Goal: Task Accomplishment & Management: Use online tool/utility

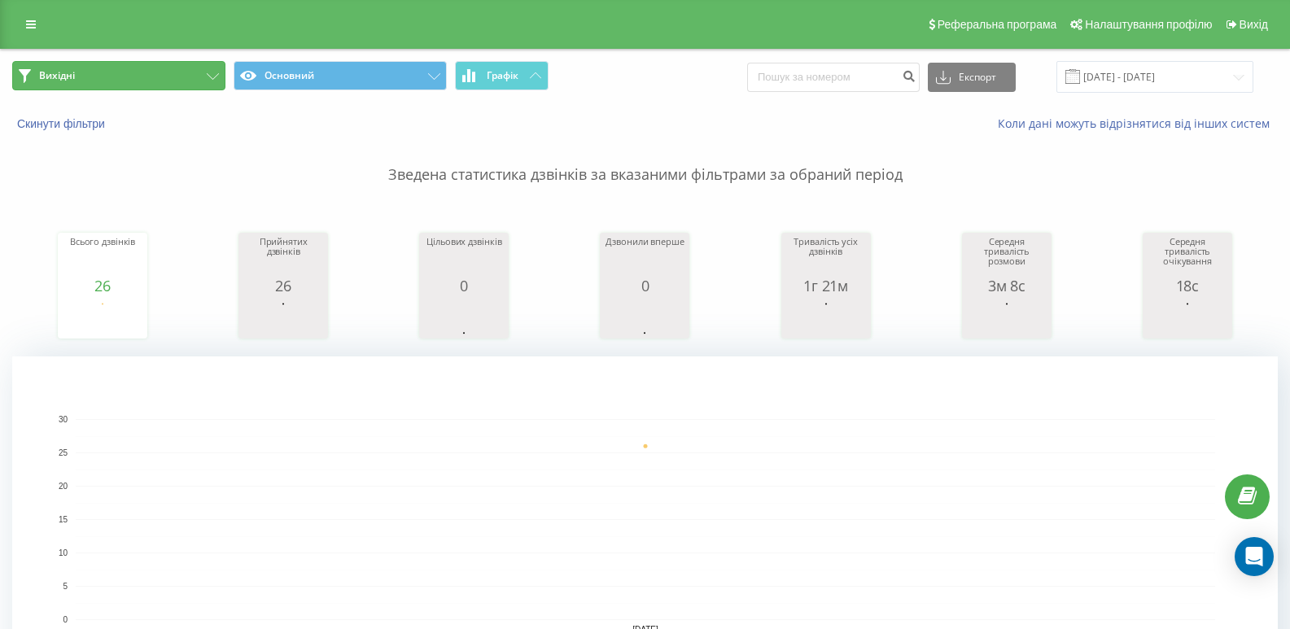
click at [160, 62] on button "Вихідні" at bounding box center [118, 75] width 213 height 29
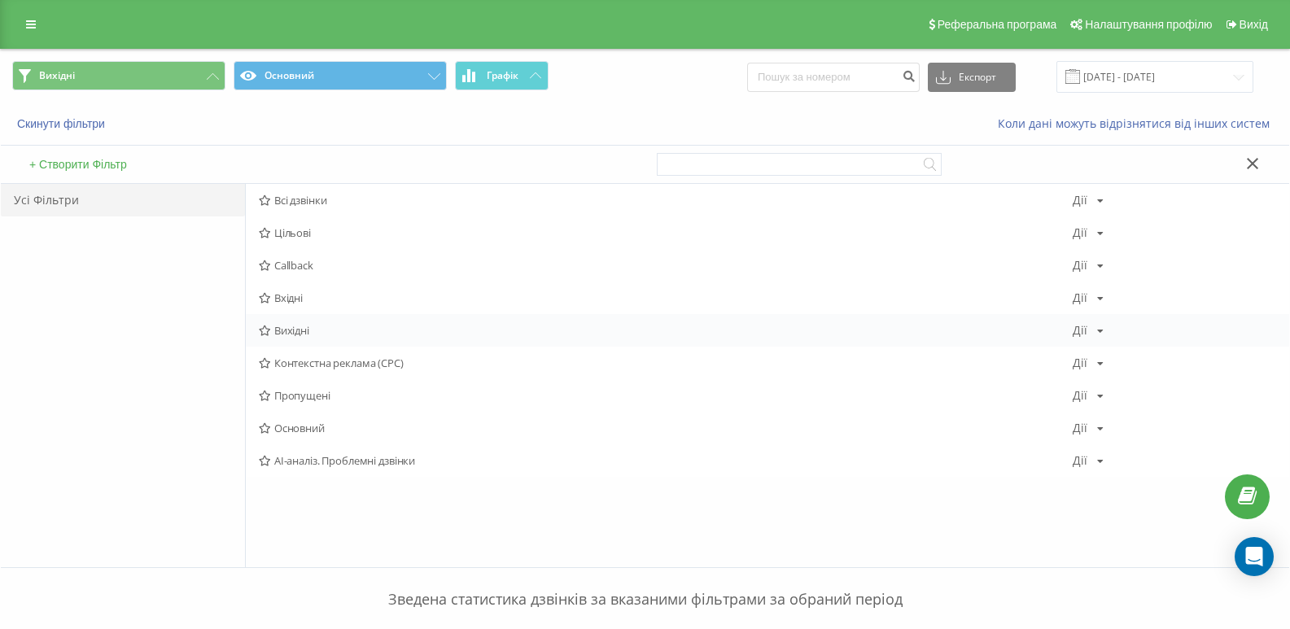
click at [293, 321] on div "Вихідні [PERSON_NAME] Копіювати Видалити За замовчуванням Поділитися" at bounding box center [767, 330] width 1043 height 33
click at [297, 331] on span "Вихідні" at bounding box center [666, 330] width 814 height 11
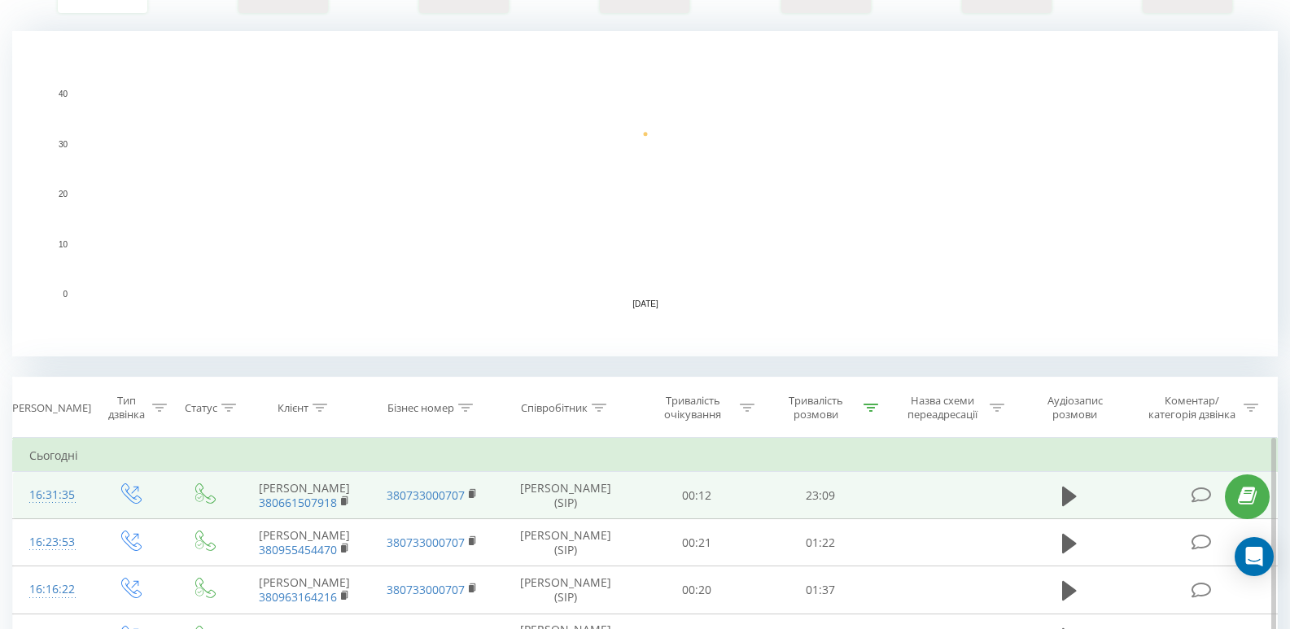
scroll to position [407, 0]
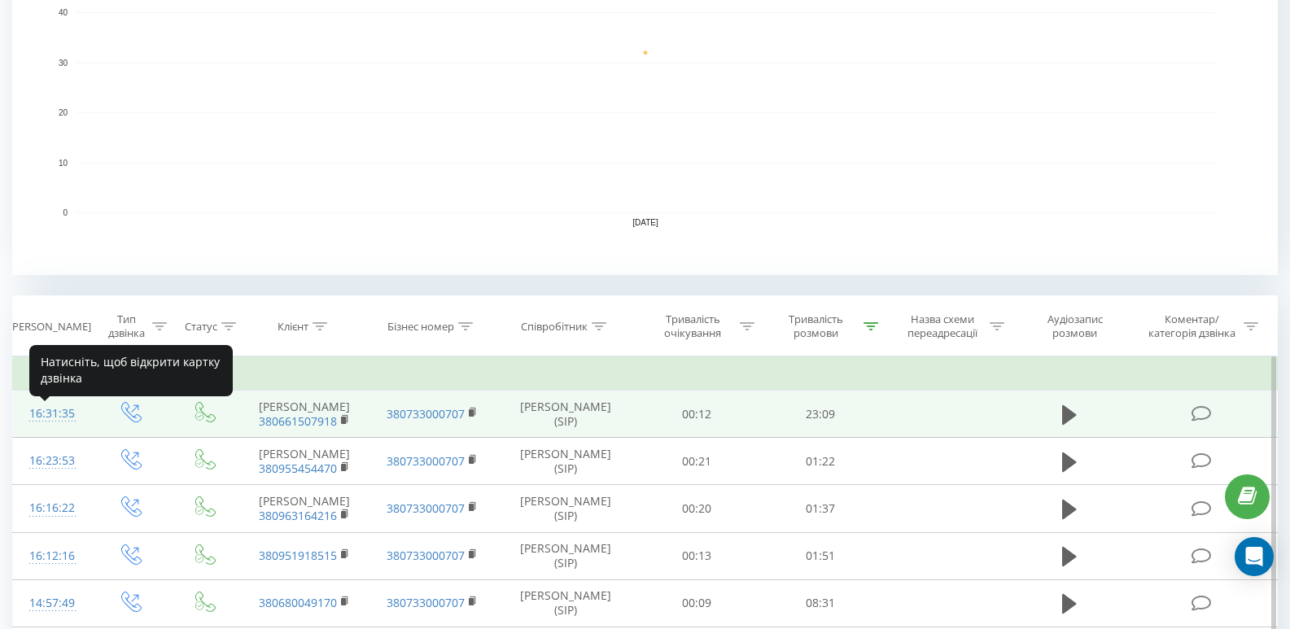
click at [64, 413] on div "16:31:35" at bounding box center [52, 414] width 46 height 32
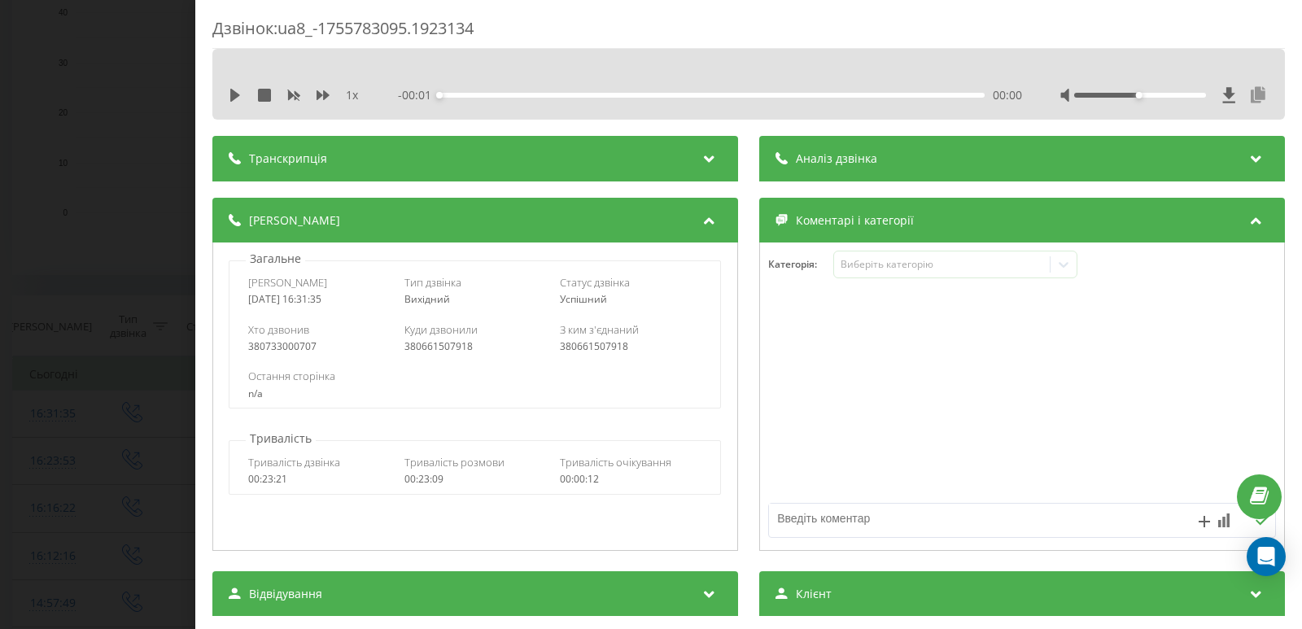
click at [1248, 92] on icon at bounding box center [1258, 95] width 20 height 16
click at [1283, 20] on icon "close" at bounding box center [1278, 24] width 11 height 13
click at [0, 51] on div "Дзвінок : ua8_-1755783095.1923134 1 x - 22:26 00:00 00:00 Транскрипція Для AI-а…" at bounding box center [651, 314] width 1302 height 629
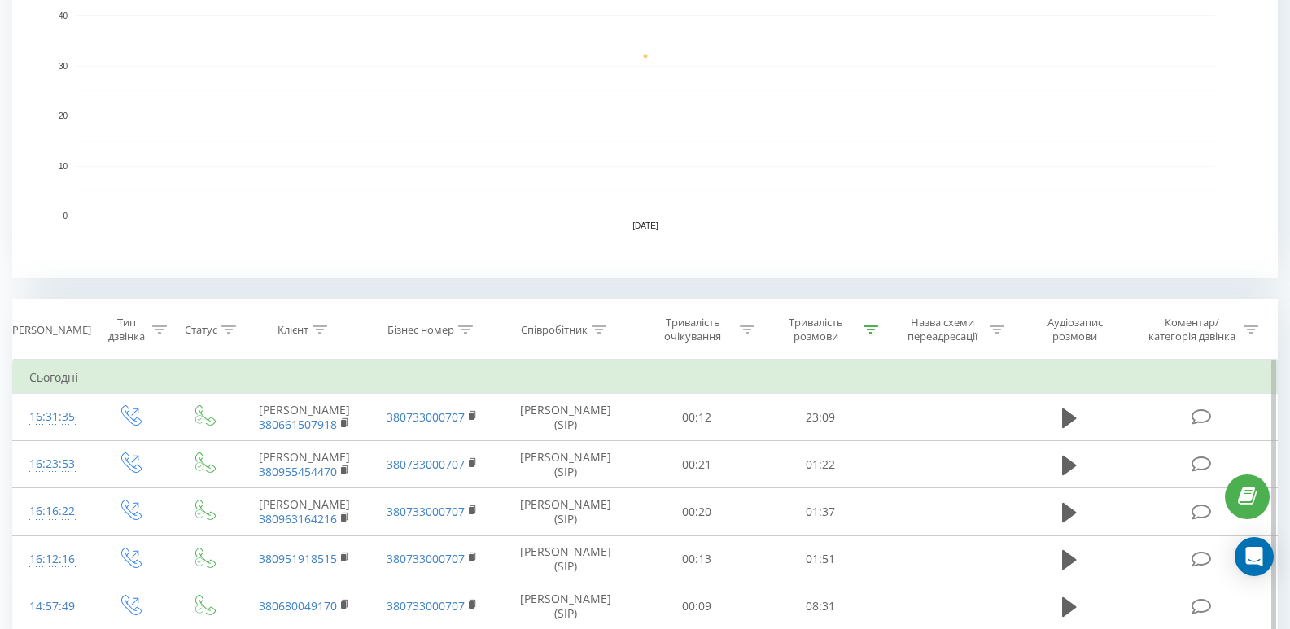
scroll to position [651, 0]
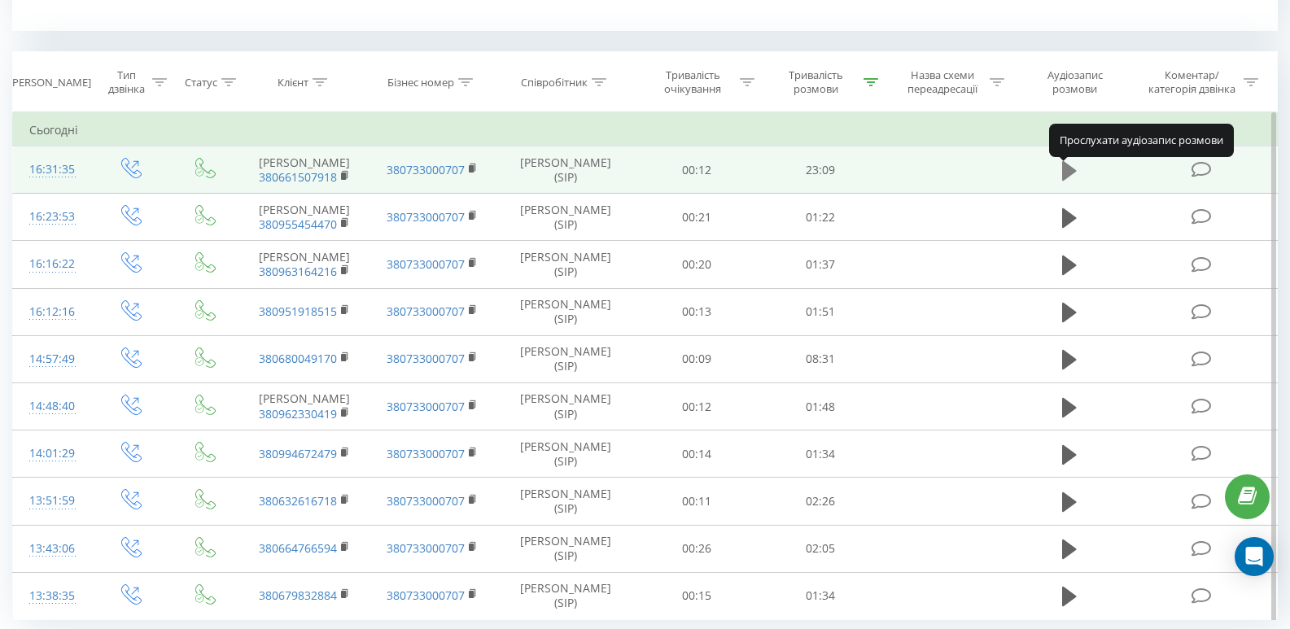
click at [1072, 170] on icon at bounding box center [1069, 170] width 15 height 23
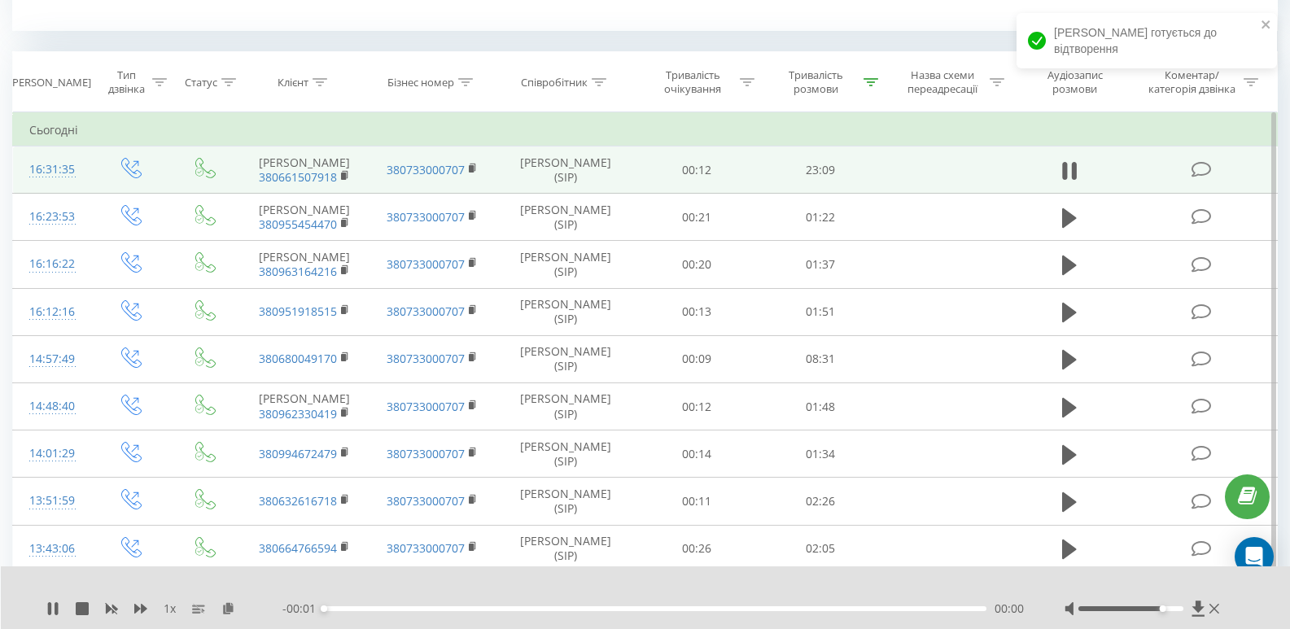
drag, startPoint x: 1132, startPoint y: 610, endPoint x: 1157, endPoint y: 610, distance: 25.2
click at [1157, 610] on div at bounding box center [1131, 608] width 106 height 5
click at [449, 609] on div "04:15" at bounding box center [655, 608] width 662 height 5
click at [532, 609] on div "07:04" at bounding box center [655, 608] width 662 height 5
click at [502, 608] on div "06:03" at bounding box center [655, 608] width 662 height 5
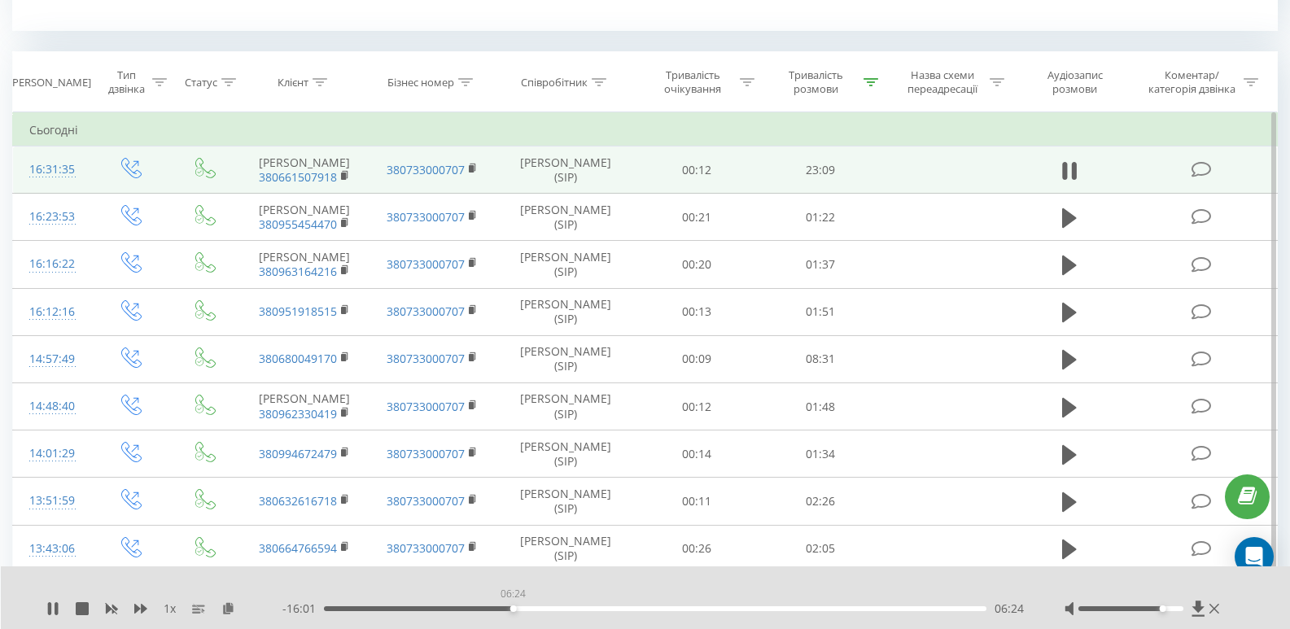
click at [513, 610] on div "06:24" at bounding box center [655, 608] width 662 height 5
click at [588, 613] on div "- 15:30 06:55 06:55" at bounding box center [652, 609] width 741 height 16
click at [759, 607] on div "06:57" at bounding box center [655, 608] width 662 height 5
click at [783, 608] on div "14:47" at bounding box center [655, 608] width 662 height 5
click at [1215, 609] on icon at bounding box center [1214, 609] width 10 height 10
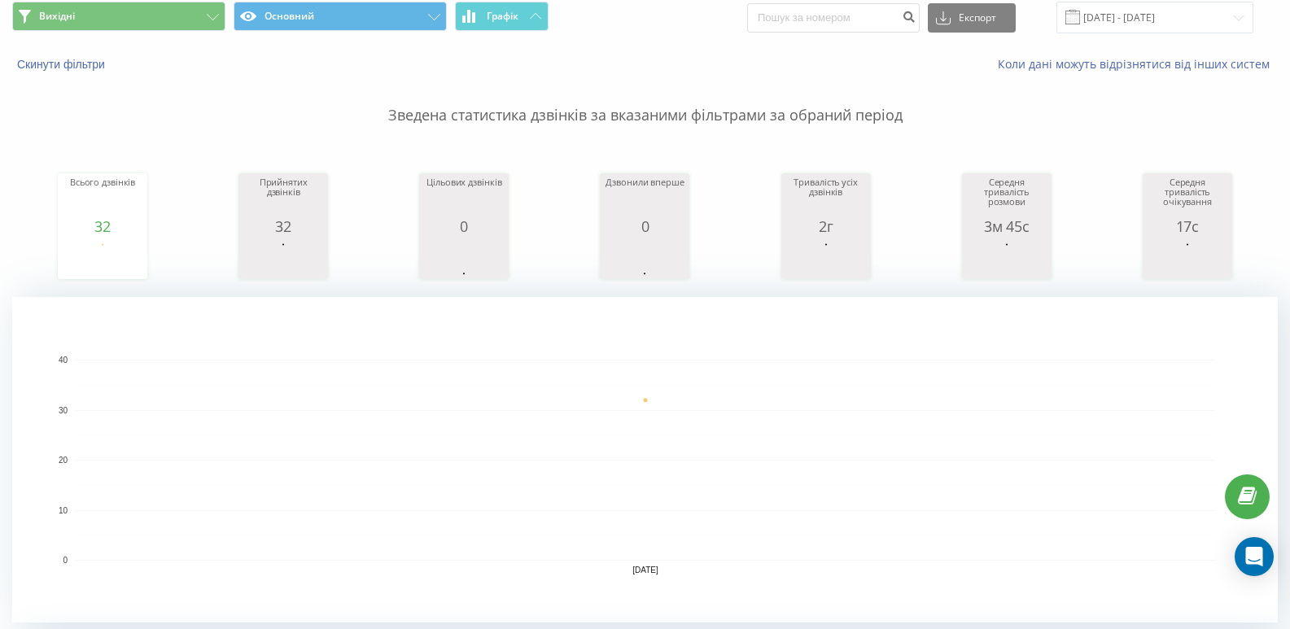
scroll to position [0, 0]
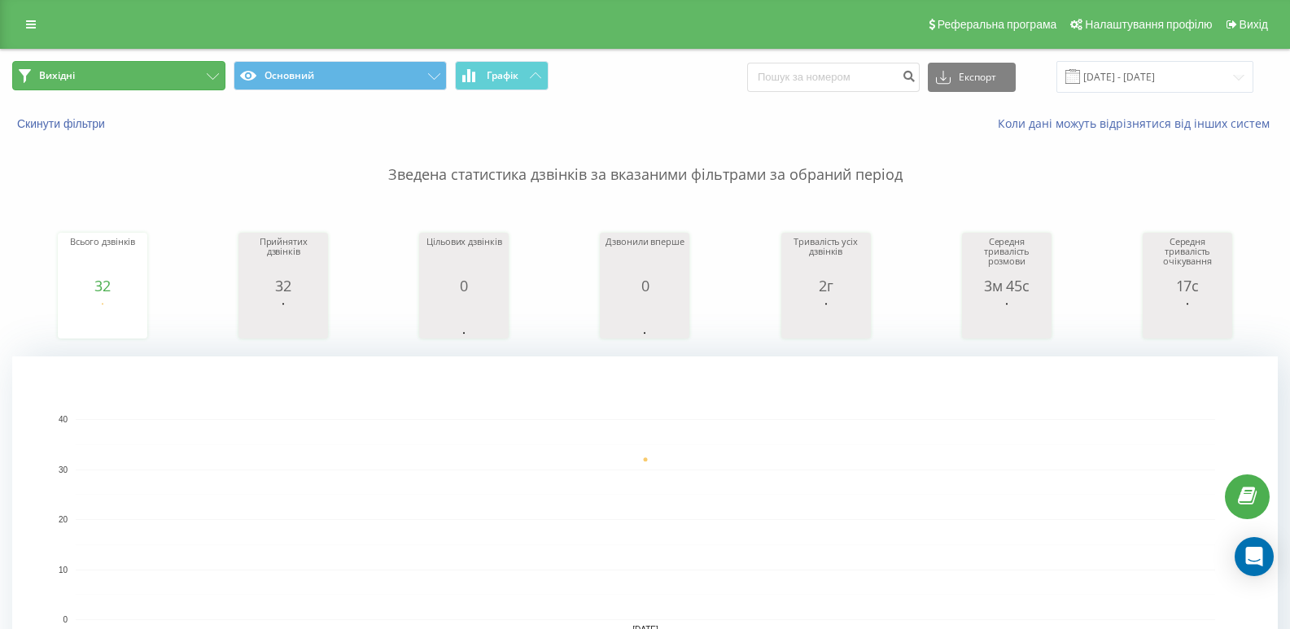
click at [163, 62] on button "Вихідні" at bounding box center [118, 75] width 213 height 29
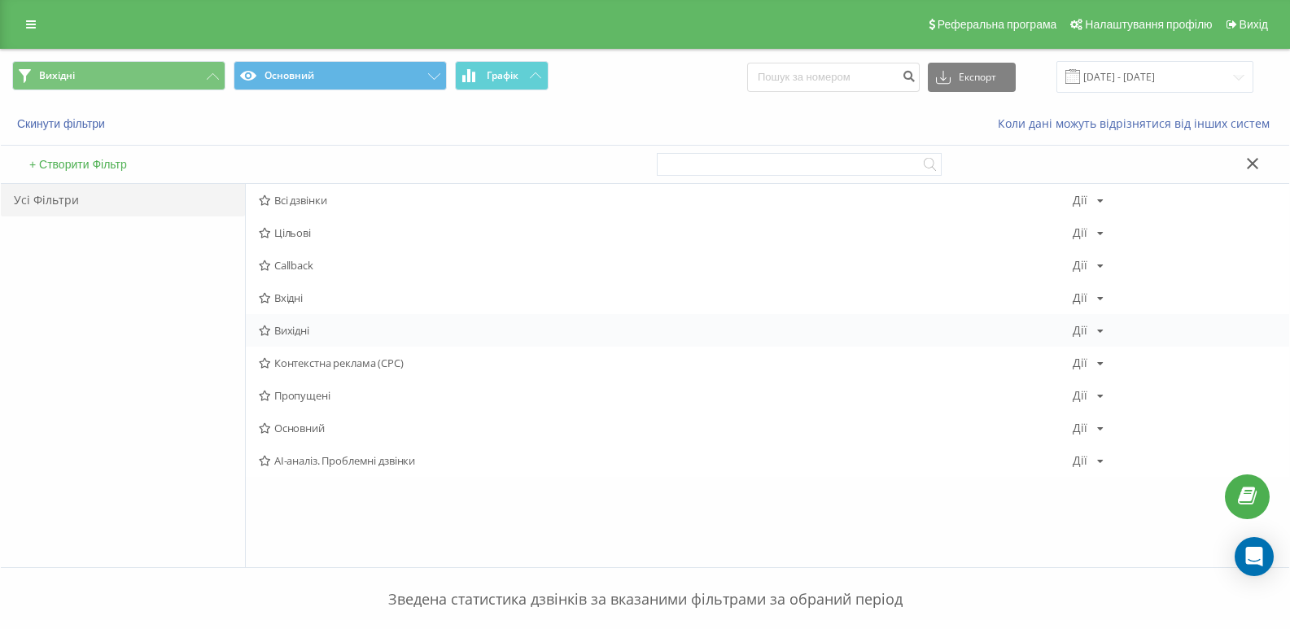
click at [286, 338] on div "Вихідні [PERSON_NAME] Копіювати Видалити За замовчуванням Поділитися" at bounding box center [767, 330] width 1043 height 33
click at [290, 329] on span "Вихідні" at bounding box center [666, 330] width 814 height 11
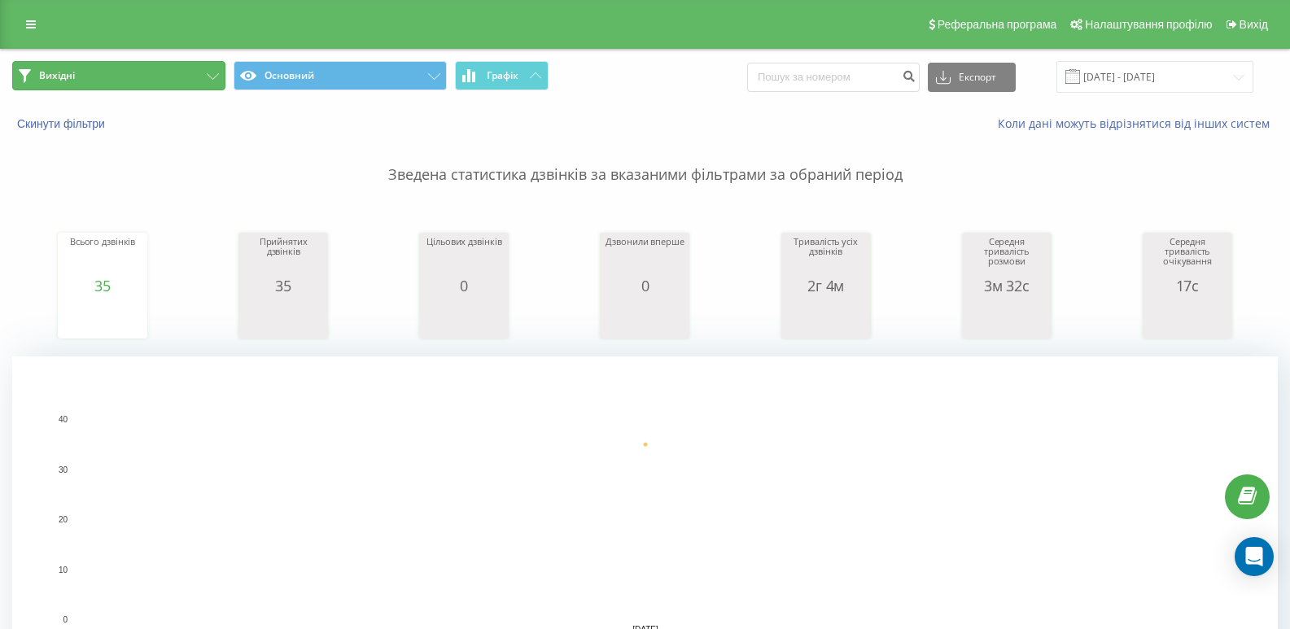
click at [176, 68] on button "Вихідні" at bounding box center [118, 75] width 213 height 29
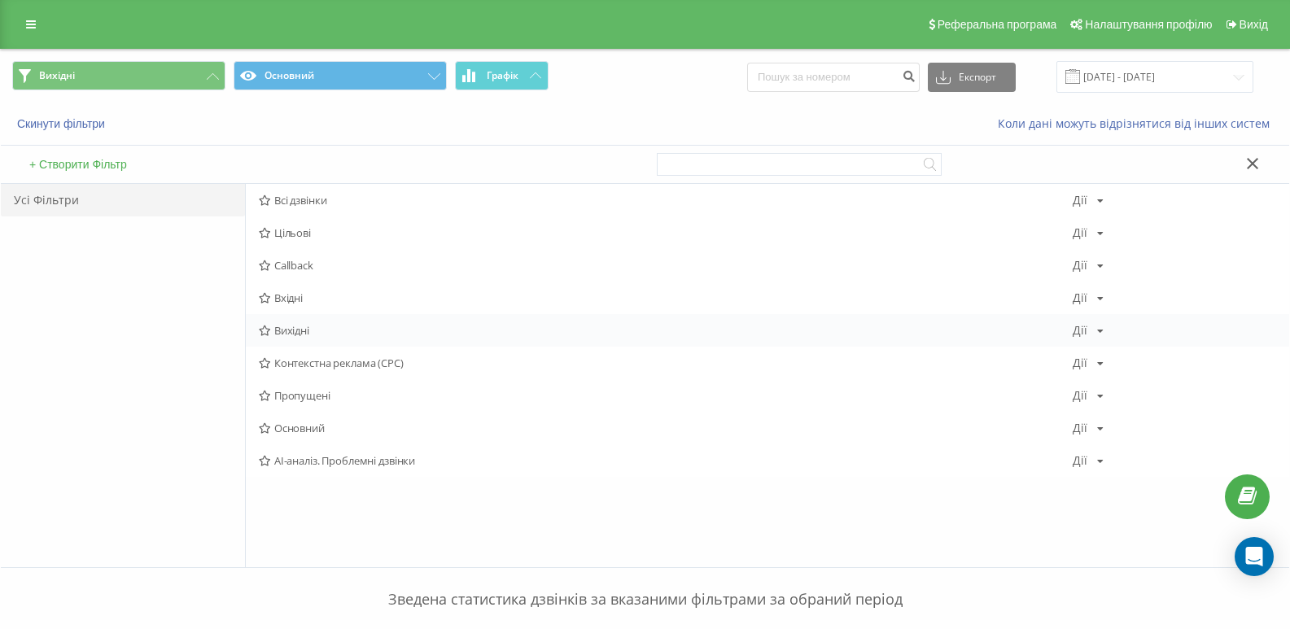
click at [302, 334] on span "Вихідні" at bounding box center [666, 330] width 814 height 11
